Goal: Check status: Check status

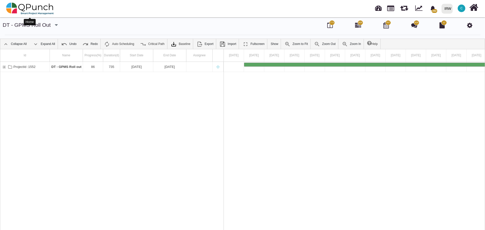
click at [50, 5] on img at bounding box center [30, 8] width 48 height 15
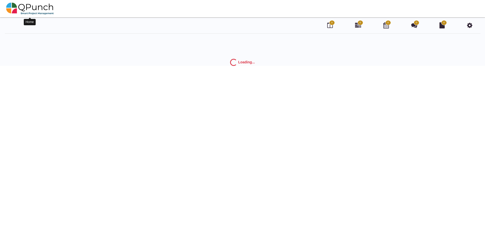
click at [44, 10] on img at bounding box center [30, 8] width 48 height 15
click at [38, 8] on img at bounding box center [30, 8] width 48 height 15
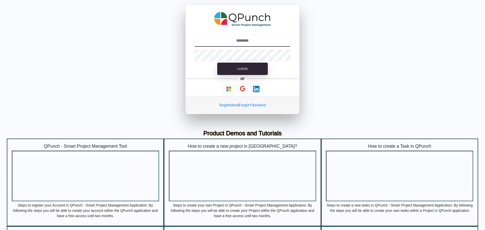
click at [264, 39] on input "text" at bounding box center [242, 41] width 97 height 12
type input "**********"
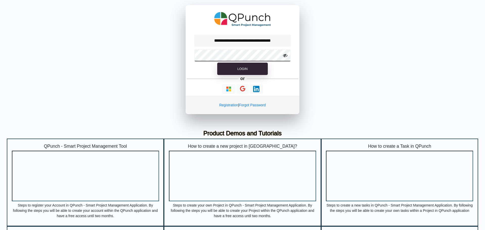
click at [217, 63] on button "Login" at bounding box center [242, 69] width 51 height 13
select select "**********"
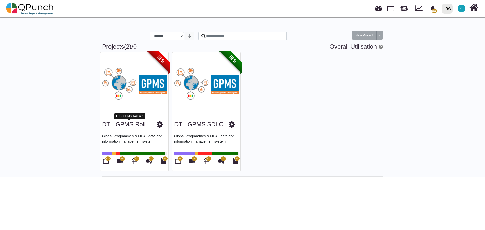
click at [148, 125] on link "DT - GPMS Roll out" at bounding box center [129, 124] width 55 height 7
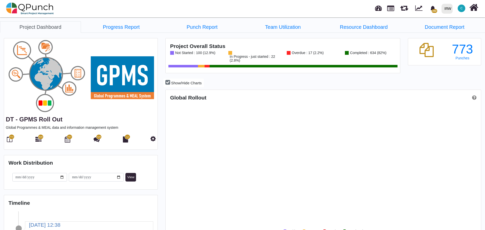
scroll to position [101, 105]
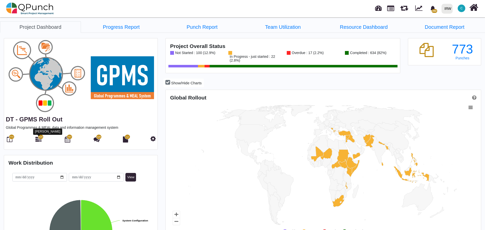
click at [39, 139] on icon at bounding box center [38, 140] width 6 height 6
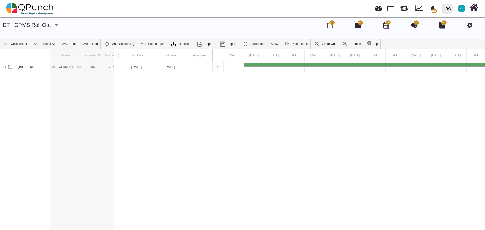
drag, startPoint x: 83, startPoint y: 55, endPoint x: 114, endPoint y: 58, distance: 31.8
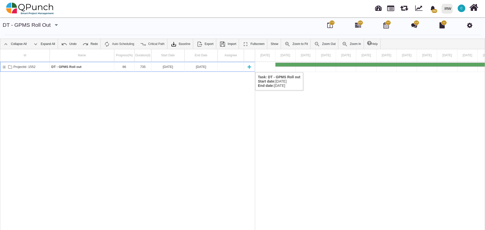
click at [4, 67] on div "ProjectId :1552" at bounding box center [4, 67] width 5 height 10
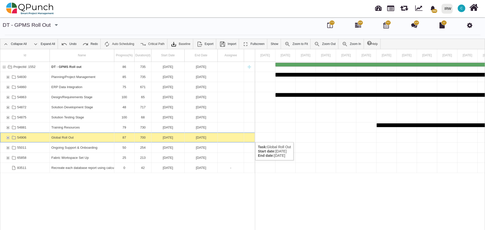
click at [8, 137] on div "54906" at bounding box center [8, 138] width 5 height 10
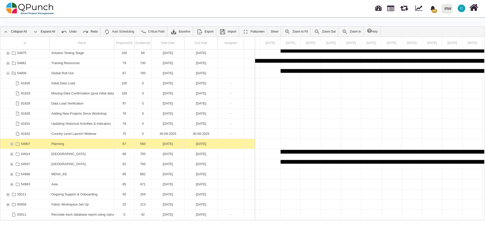
scroll to position [16, 0]
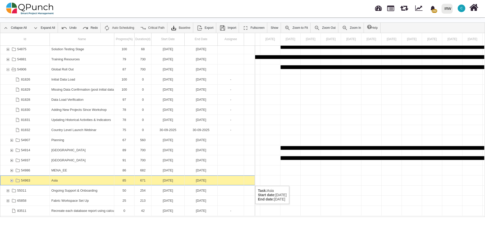
click at [12, 181] on div "54963" at bounding box center [11, 181] width 5 height 10
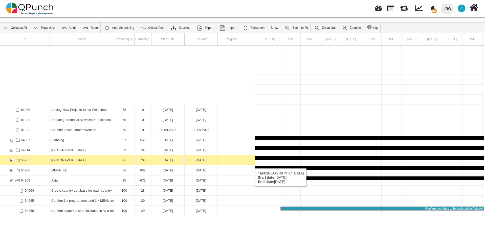
scroll to position [166, 0]
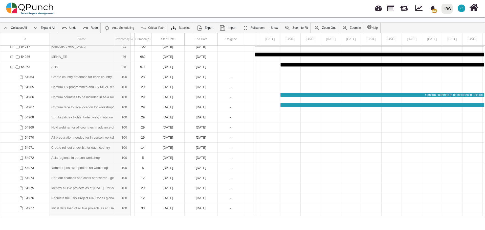
drag, startPoint x: 114, startPoint y: 38, endPoint x: 131, endPoint y: 42, distance: 18.0
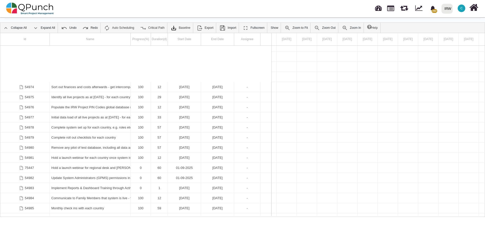
scroll to position [295, 0]
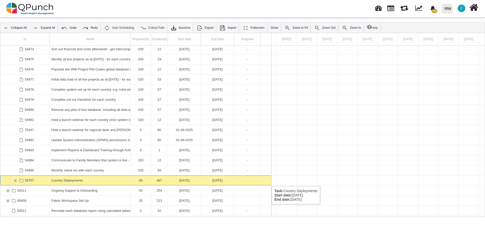
click at [14, 181] on div "59757" at bounding box center [15, 181] width 5 height 10
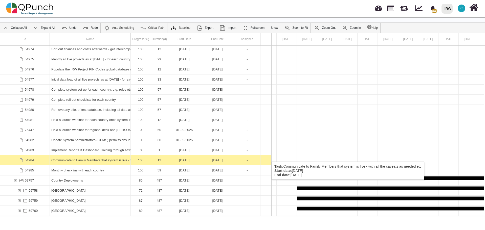
scroll to position [363, 0]
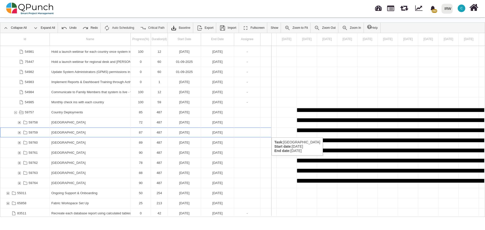
click at [20, 133] on div "59759" at bounding box center [19, 133] width 5 height 10
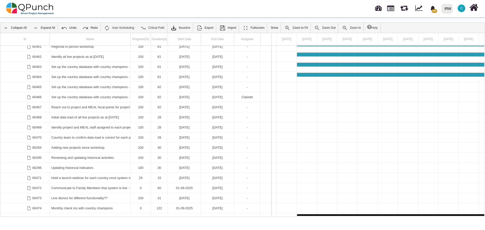
scroll to position [0, 0]
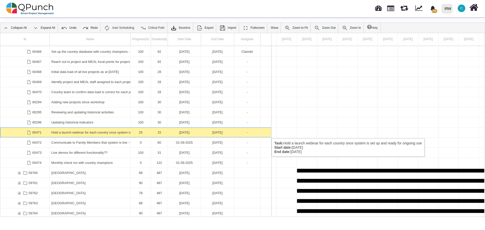
click at [105, 134] on div "Hold a launch webinar for each country once system is set up and ready for ongo…" at bounding box center [90, 133] width 78 height 10
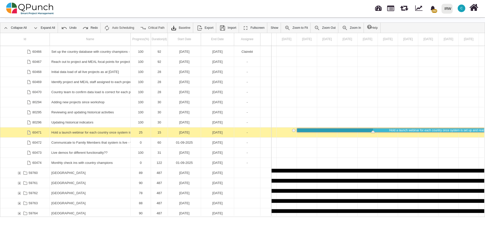
click at [105, 134] on div "Hold a launch webinar for each country once system is set up and ready for ongo…" at bounding box center [90, 133] width 78 height 10
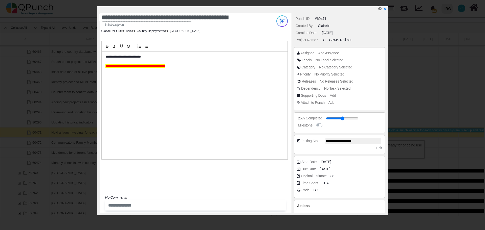
click at [105, 57] on div "**********" at bounding box center [195, 106] width 186 height 108
click at [122, 55] on p at bounding box center [193, 57] width 176 height 5
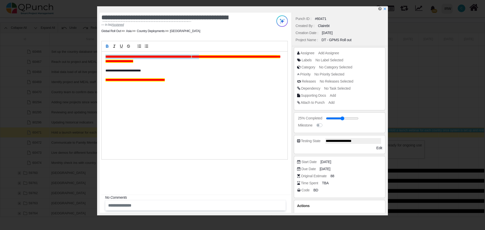
drag, startPoint x: 168, startPoint y: 57, endPoint x: 95, endPoint y: 57, distance: 73.3
click at [95, 57] on div "**********" at bounding box center [242, 115] width 485 height 230
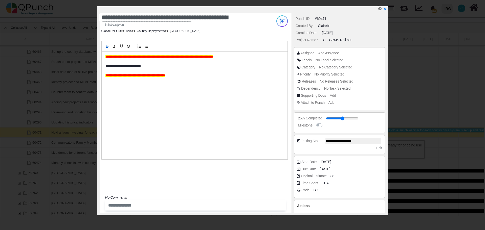
click at [183, 174] on div "**********" at bounding box center [196, 113] width 192 height 201
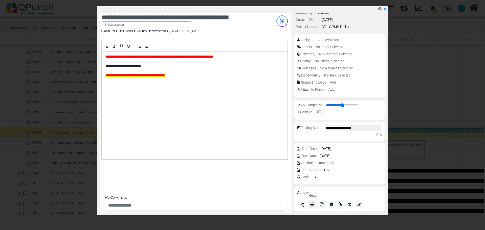
click at [312, 205] on icon at bounding box center [312, 205] width 4 height 4
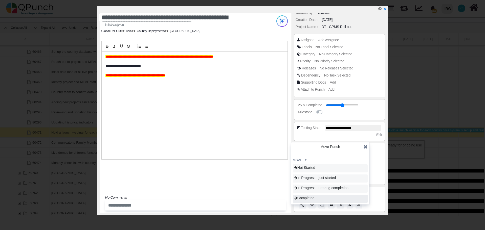
click at [313, 198] on span "Completed" at bounding box center [304, 198] width 20 height 4
type input "***"
